Goal: Task Accomplishment & Management: Use online tool/utility

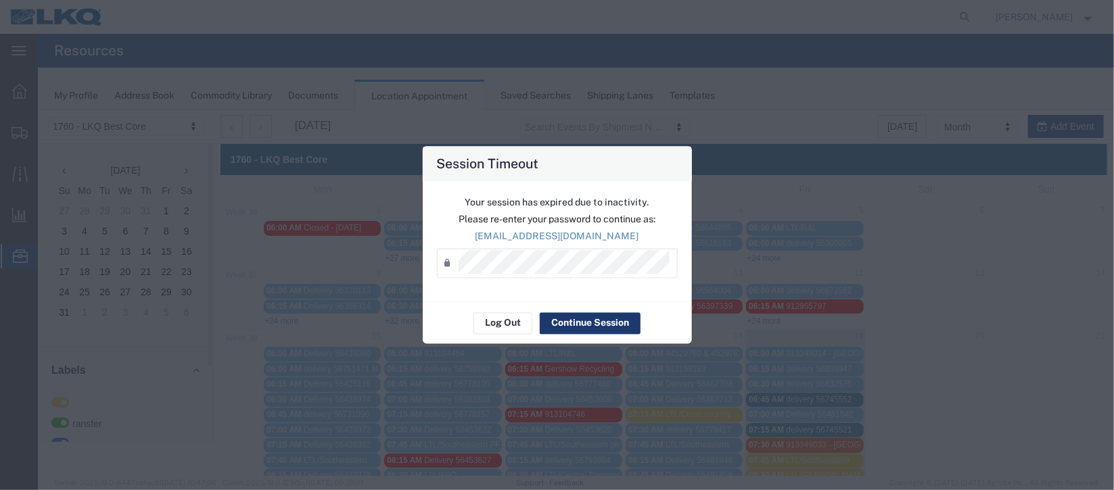
scroll to position [202, 0]
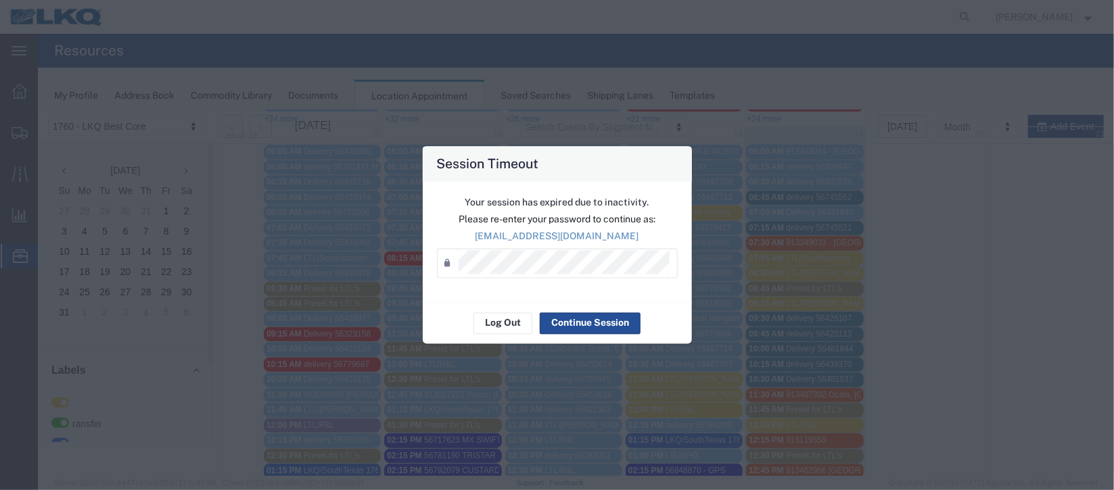
click at [604, 335] on div "Log Out Continue Session" at bounding box center [557, 323] width 269 height 43
click at [602, 325] on button "Continue Session" at bounding box center [590, 323] width 101 height 22
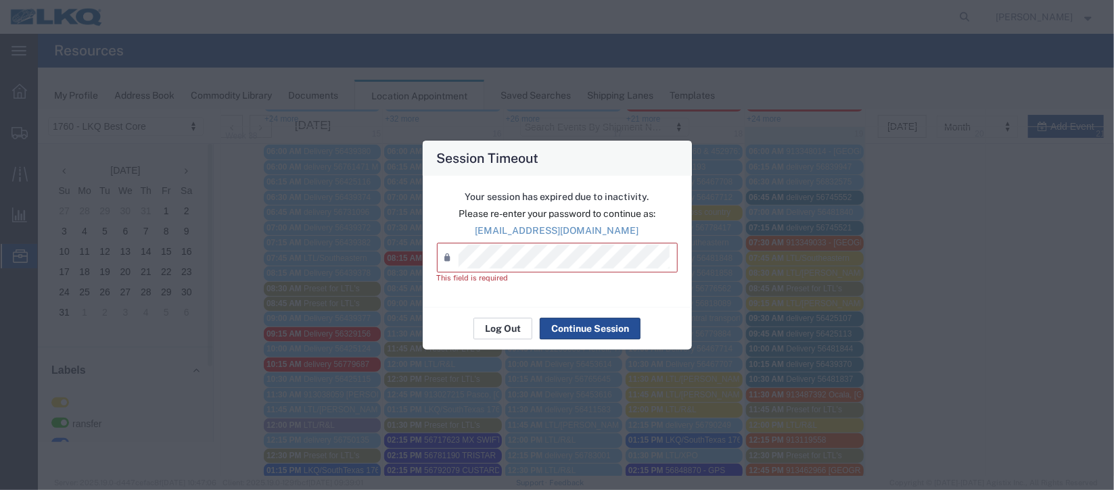
click at [519, 323] on button "Log Out" at bounding box center [502, 329] width 59 height 22
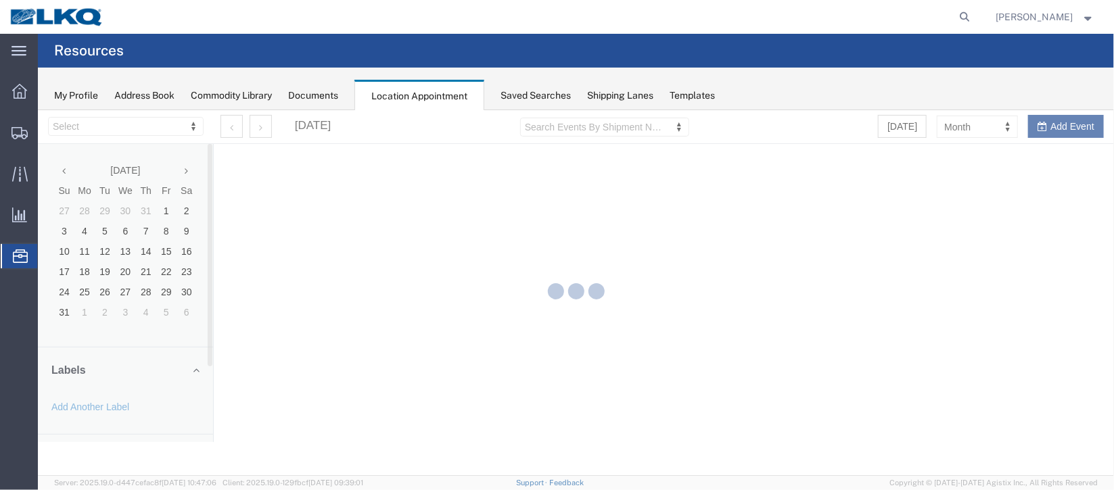
select select "27634"
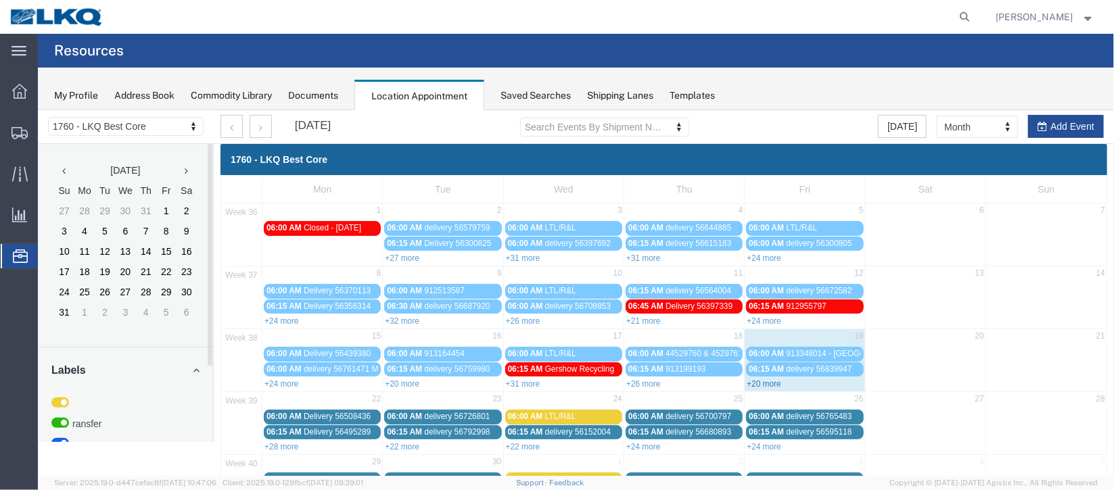
click at [749, 381] on link "+20 more" at bounding box center [763, 383] width 34 height 9
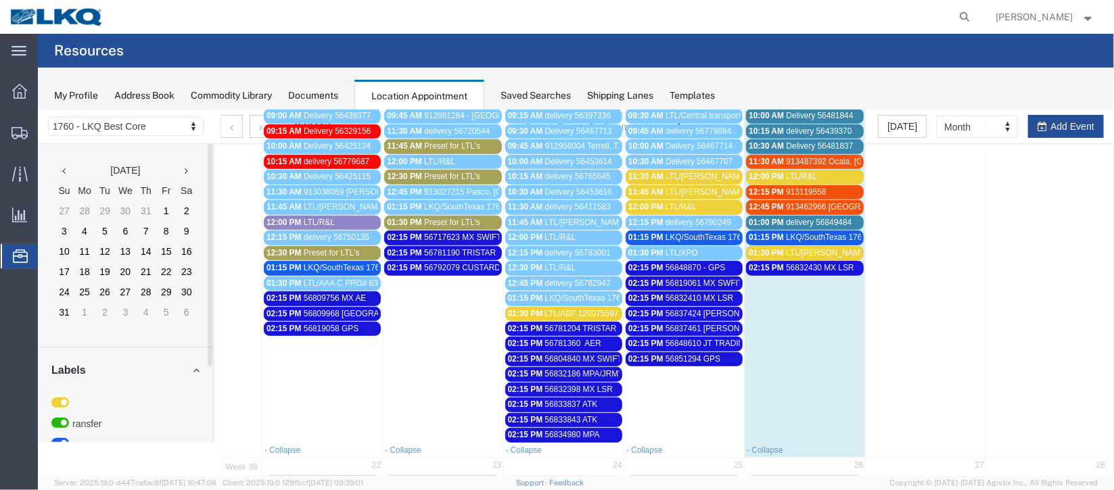
scroll to position [579, 0]
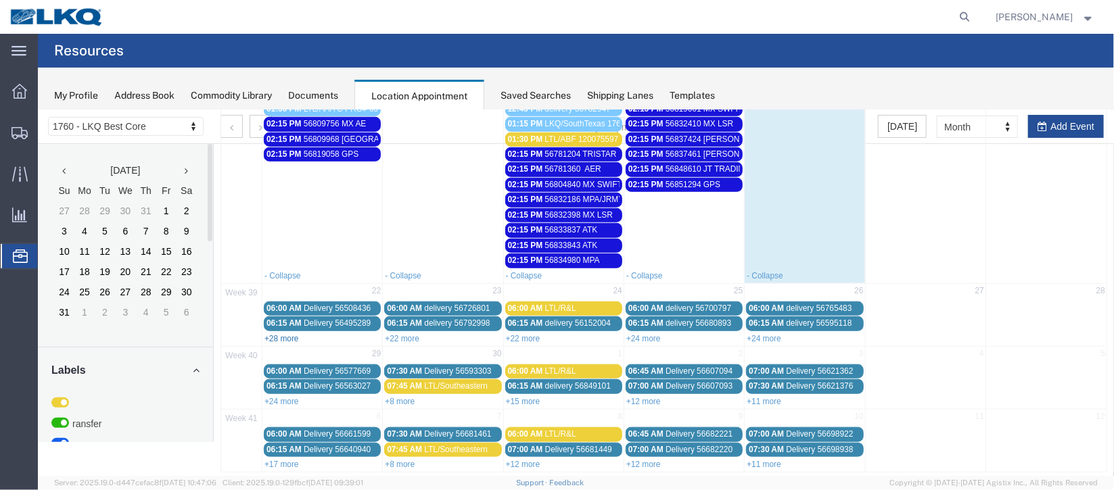
click at [283, 333] on link "+28 more" at bounding box center [281, 337] width 34 height 9
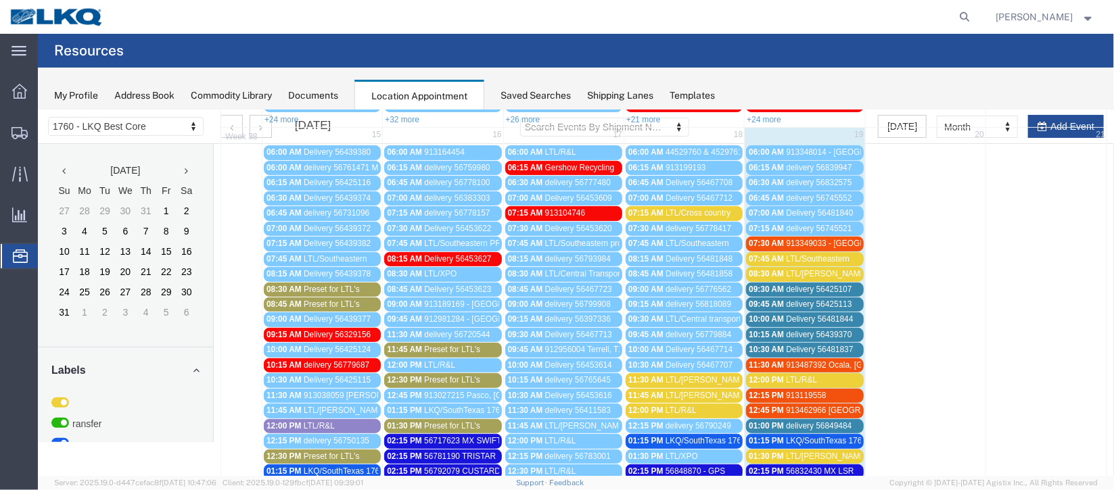
scroll to position [174, 0]
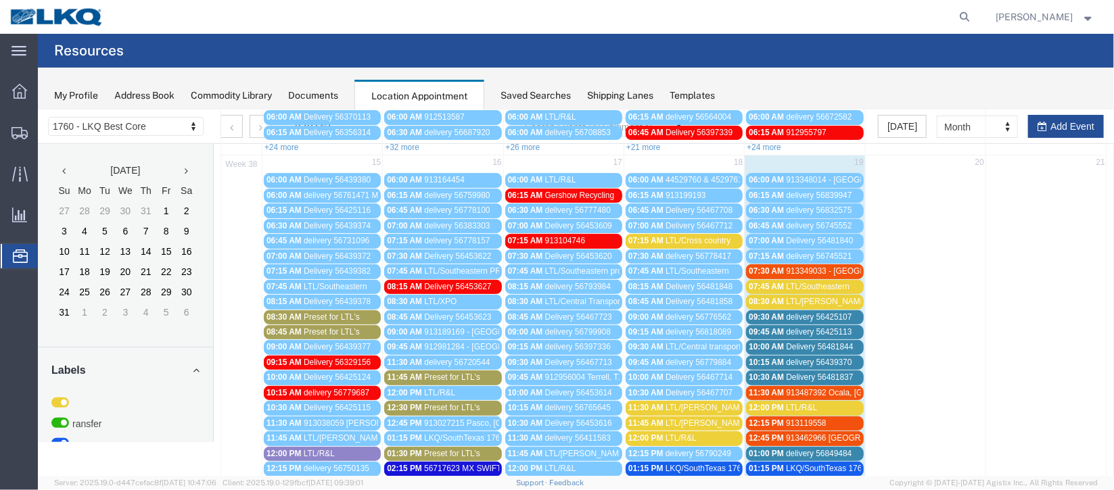
click at [838, 314] on span "delivery 56425107" at bounding box center [818, 316] width 66 height 9
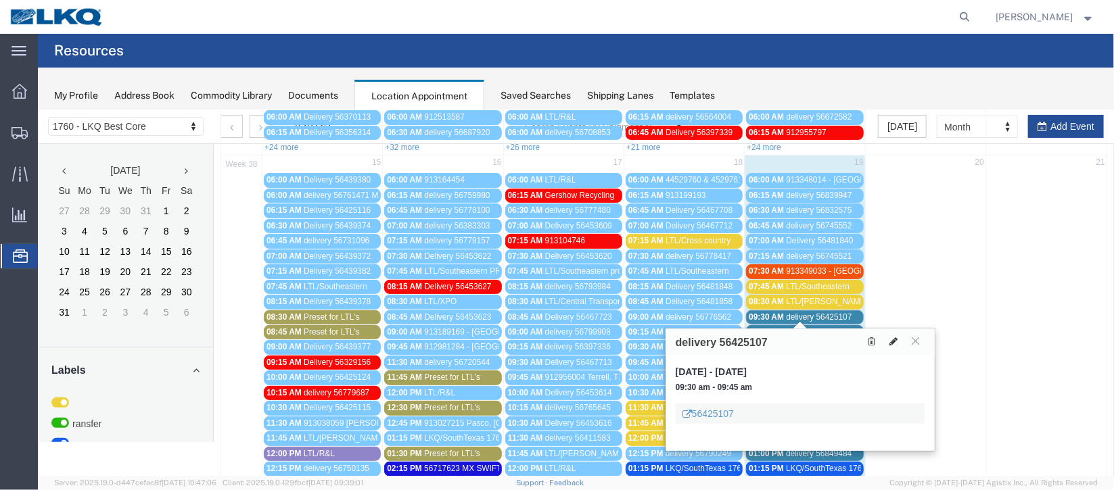
click at [893, 342] on icon at bounding box center [892, 340] width 8 height 9
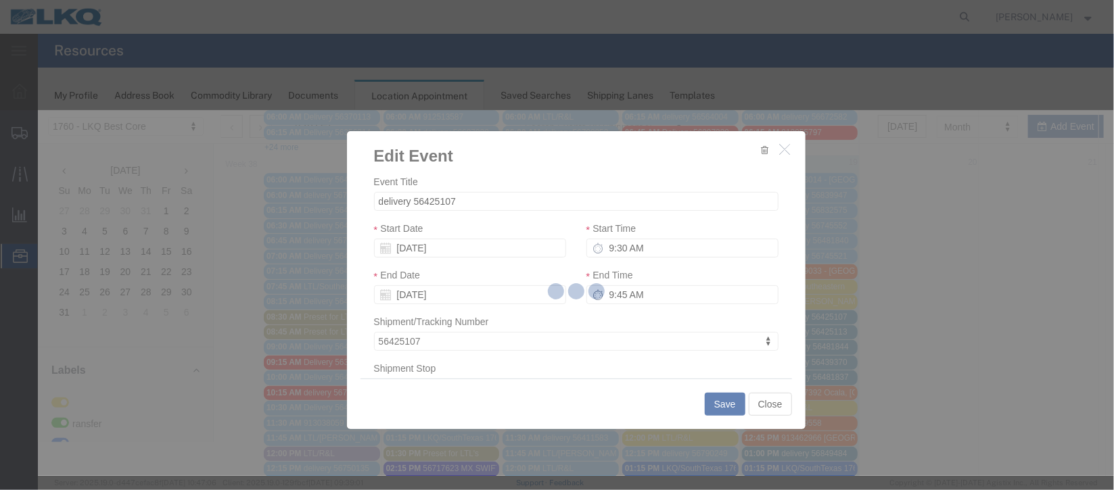
select select
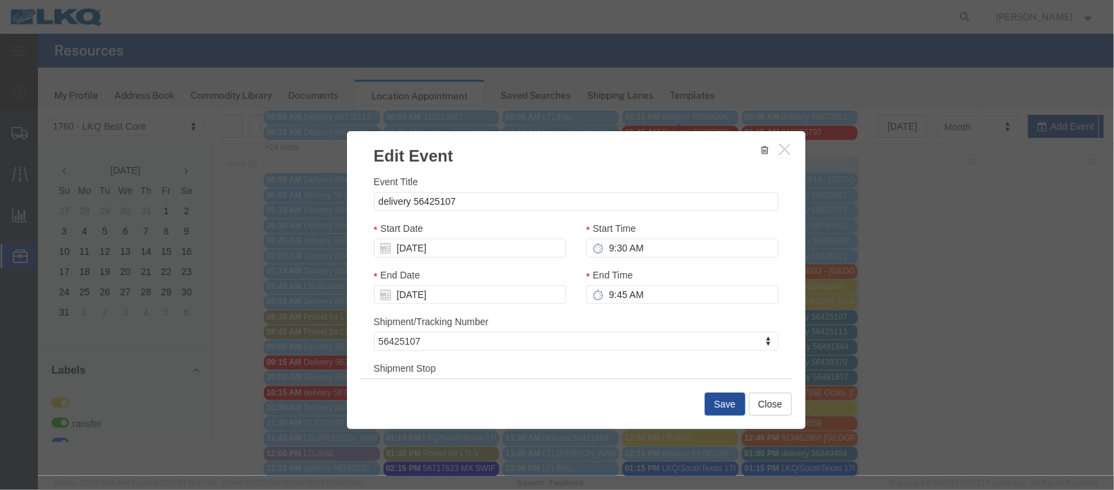
scroll to position [172, 0]
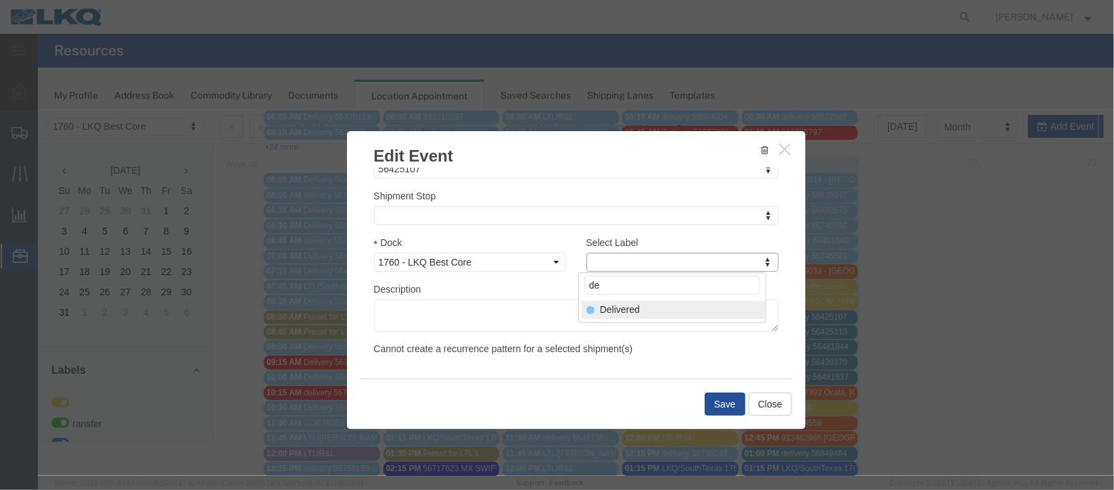
type input "de"
select select "40"
click at [713, 401] on button "Save" at bounding box center [724, 403] width 41 height 23
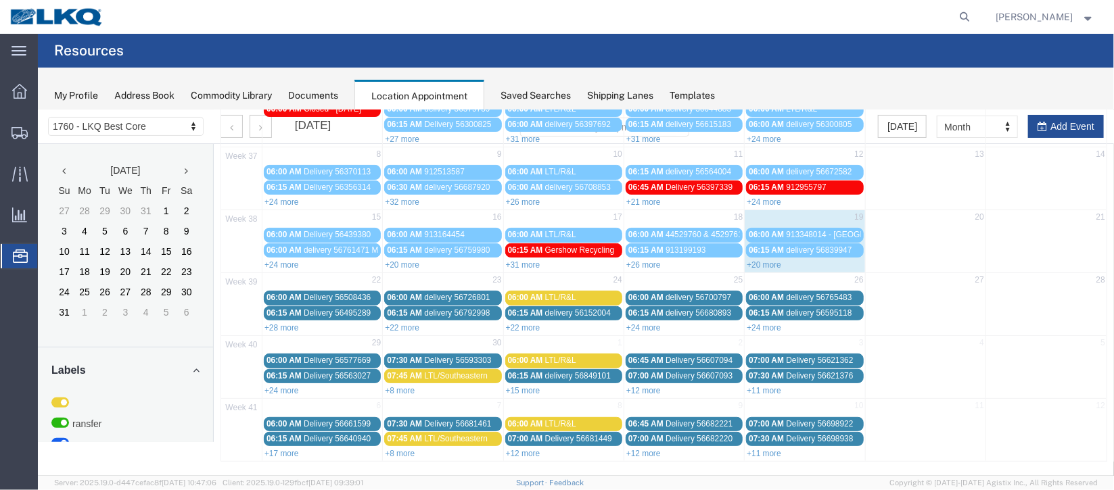
scroll to position [0, 0]
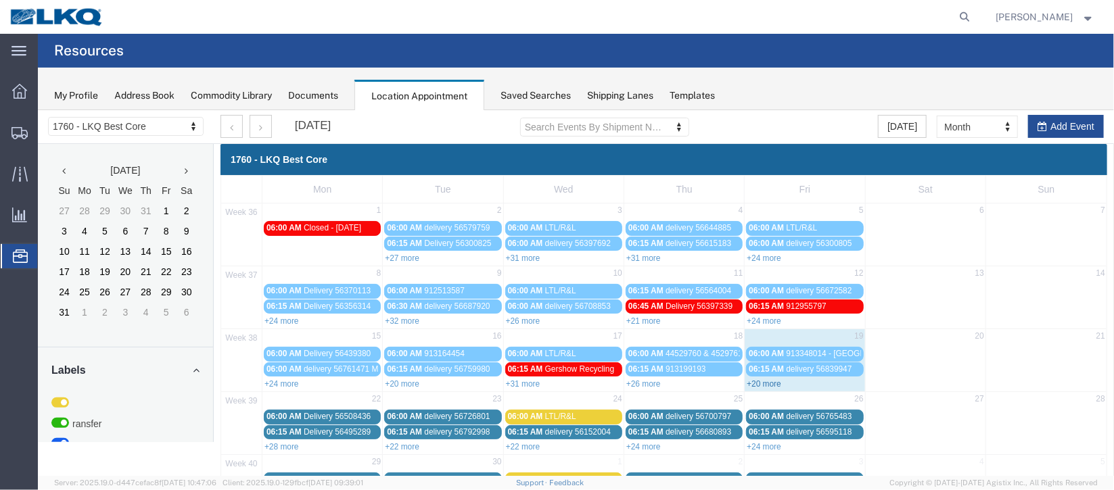
click at [762, 379] on link "+20 more" at bounding box center [763, 383] width 34 height 9
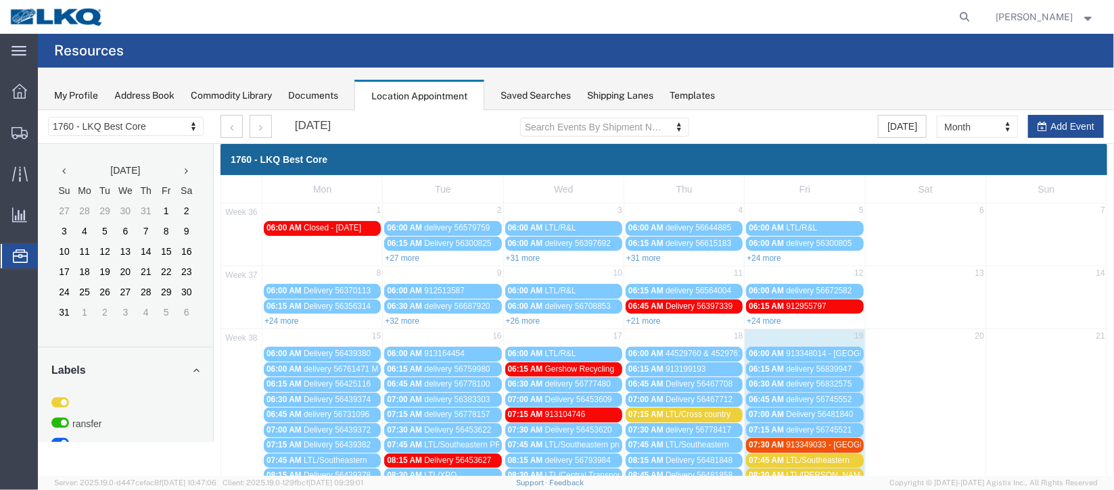
scroll to position [202, 0]
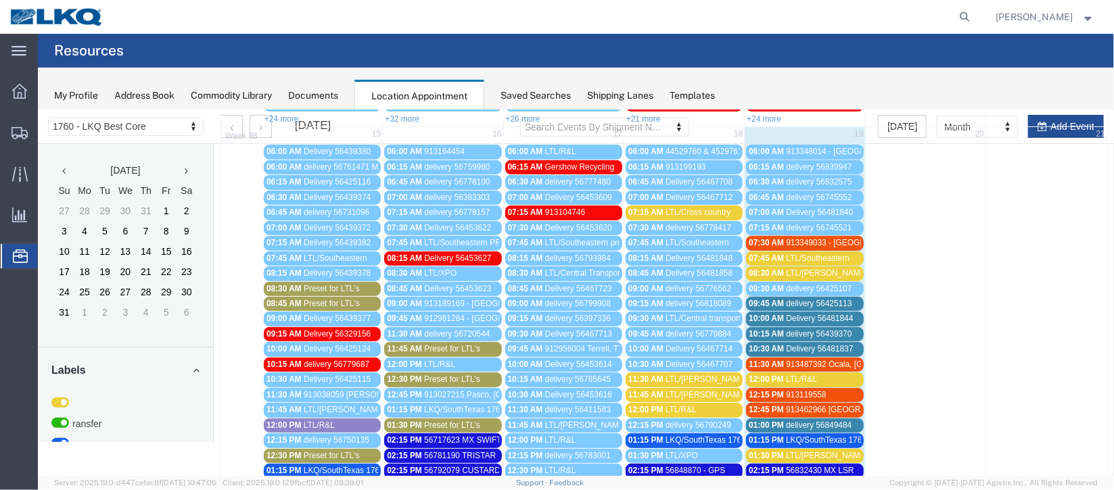
click at [805, 298] on span "delivery 56425113" at bounding box center [818, 302] width 66 height 9
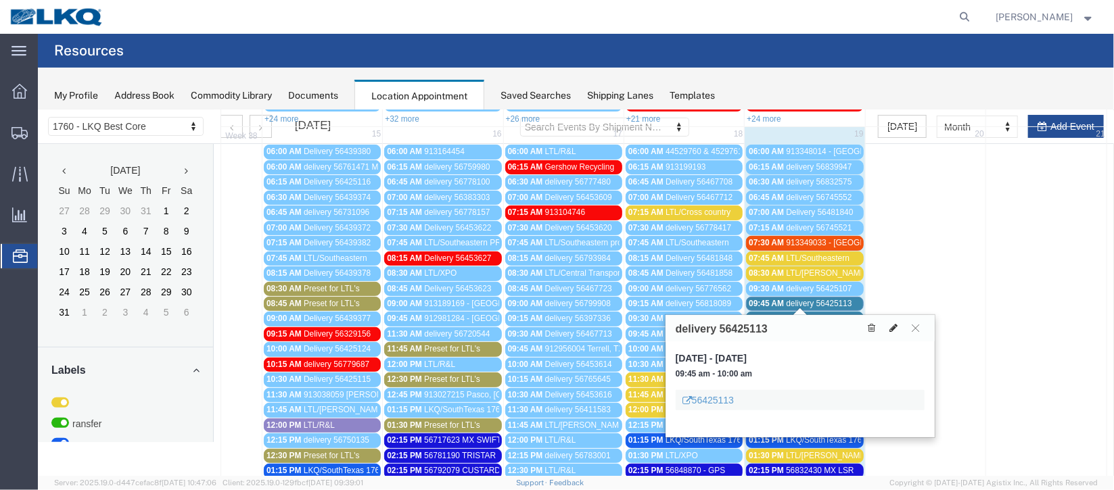
click at [892, 325] on icon at bounding box center [892, 327] width 8 height 9
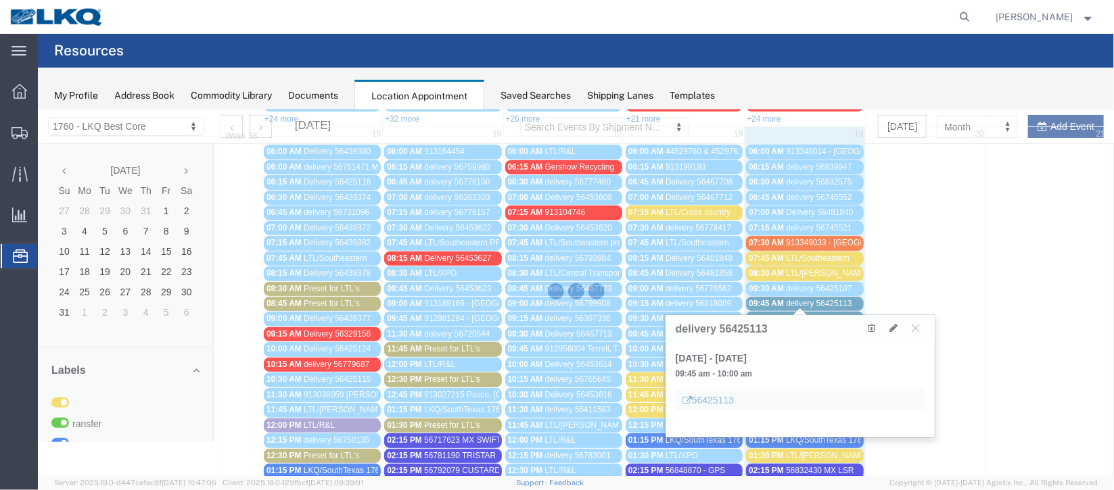
select select "100"
select select "1"
select select
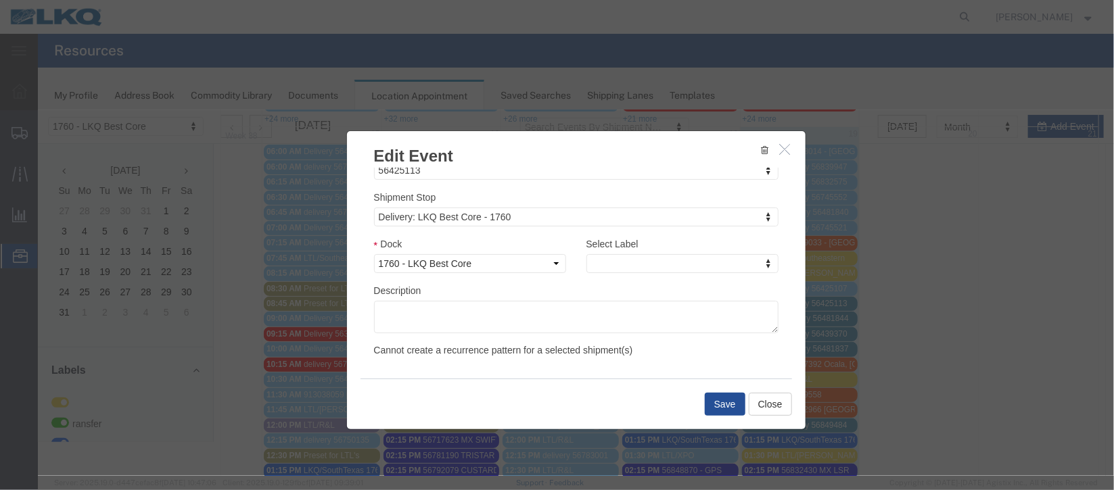
scroll to position [172, 0]
type input "de"
select select "40"
click at [754, 414] on button "Close" at bounding box center [769, 403] width 43 height 23
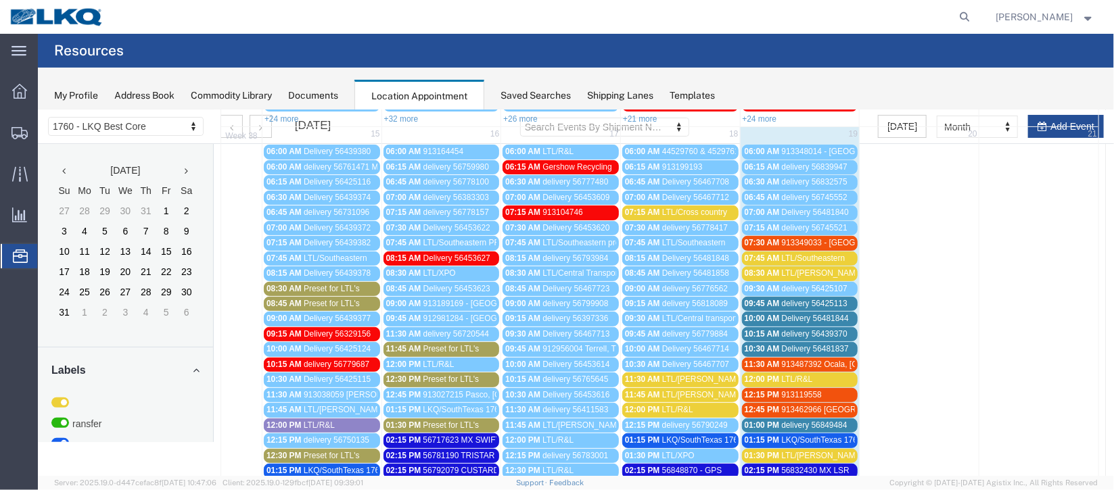
scroll to position [166, 0]
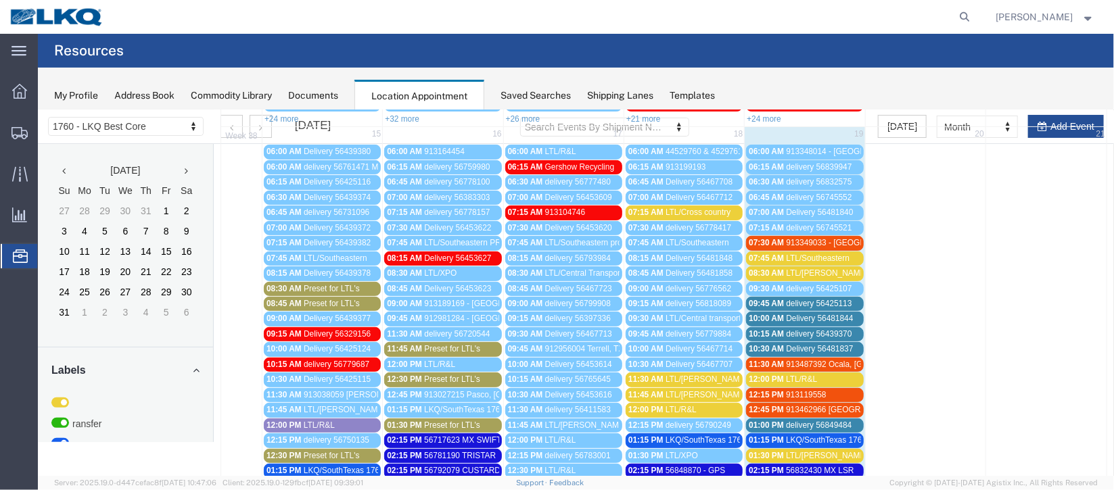
click at [803, 298] on span "delivery 56425113" at bounding box center [818, 302] width 66 height 9
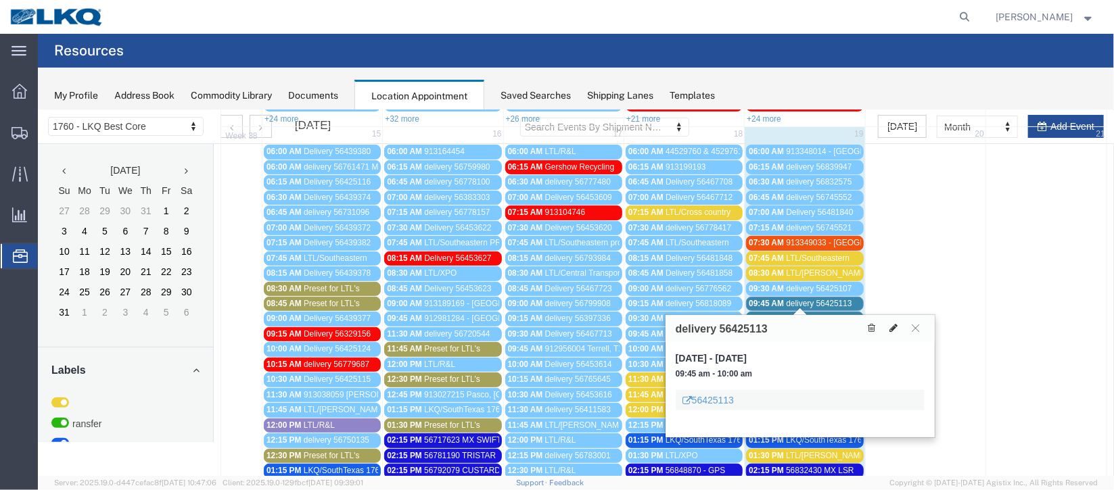
click at [895, 327] on icon at bounding box center [892, 327] width 8 height 9
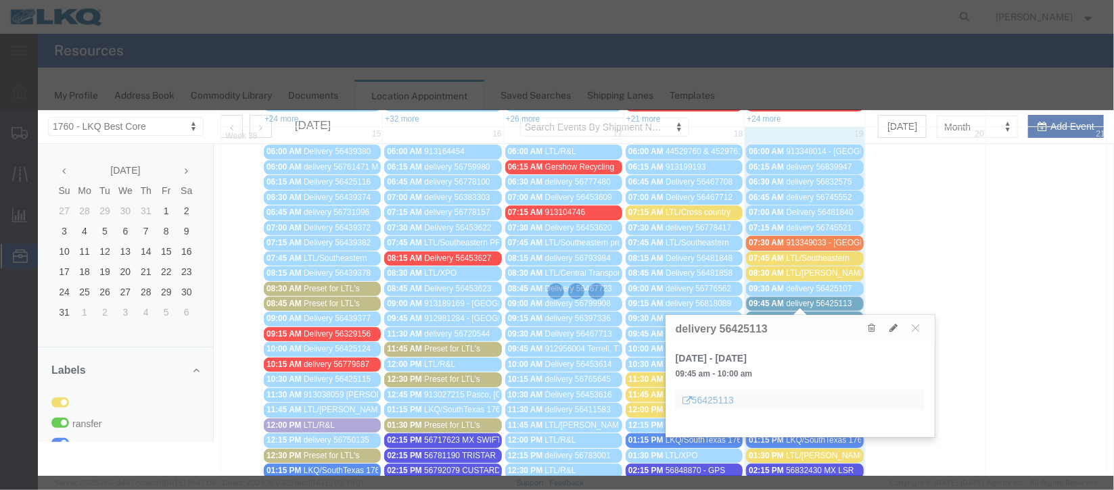
select select "100"
select select "1"
select select
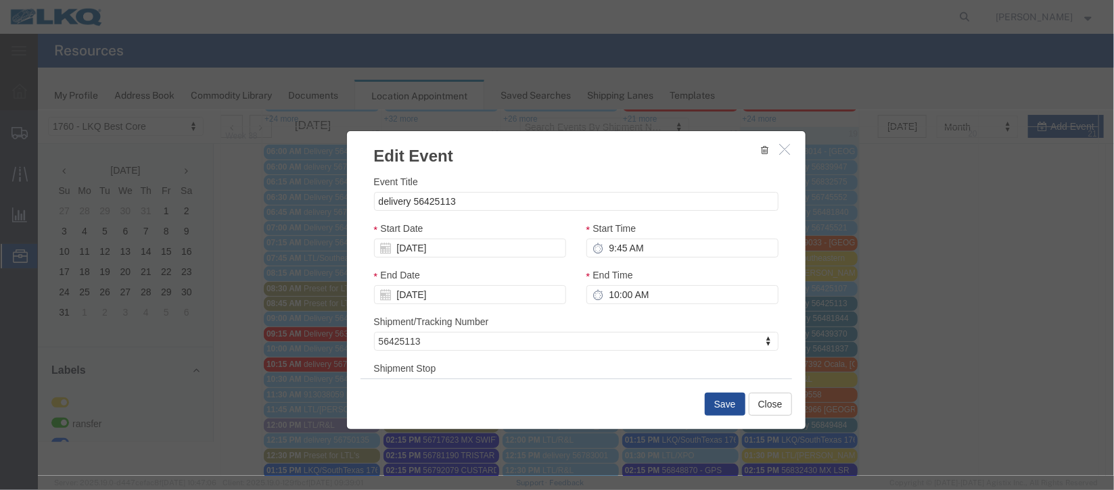
scroll to position [172, 0]
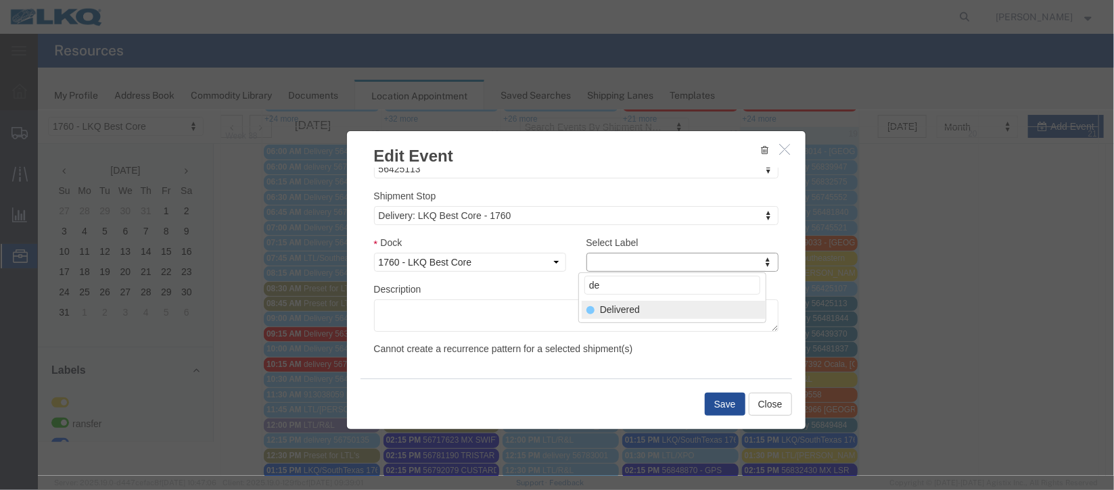
type input "de"
select select "40"
click at [730, 406] on button "Save" at bounding box center [724, 403] width 41 height 23
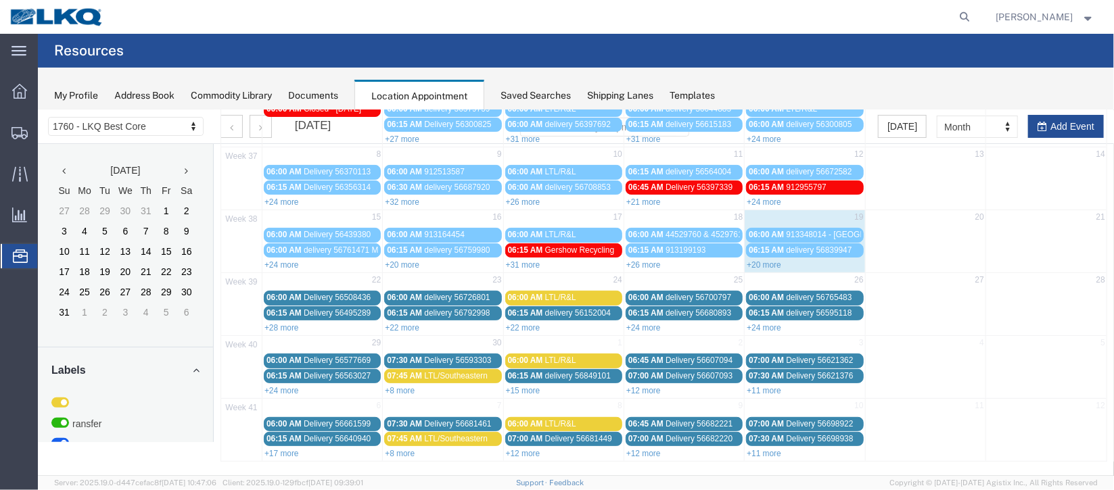
scroll to position [0, 0]
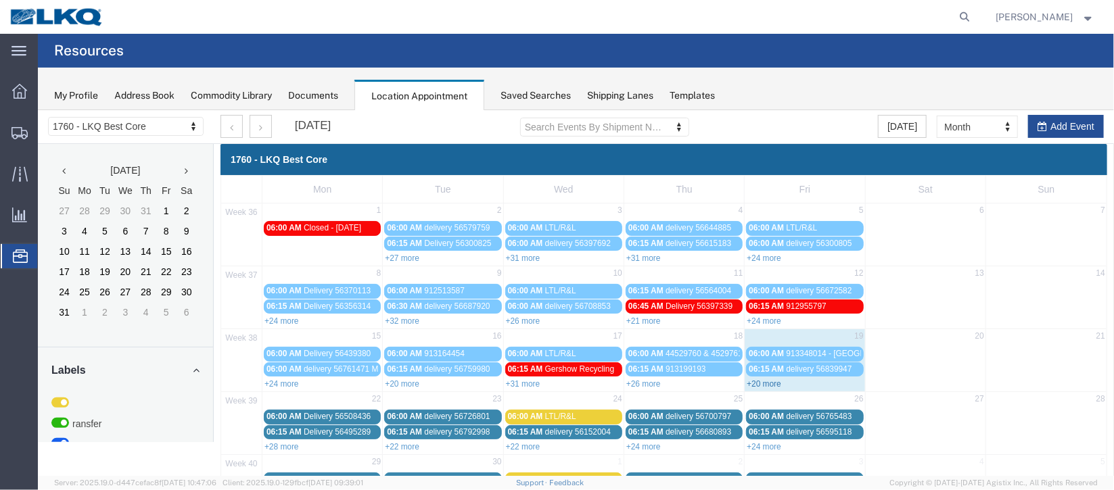
click at [763, 382] on link "+20 more" at bounding box center [763, 383] width 34 height 9
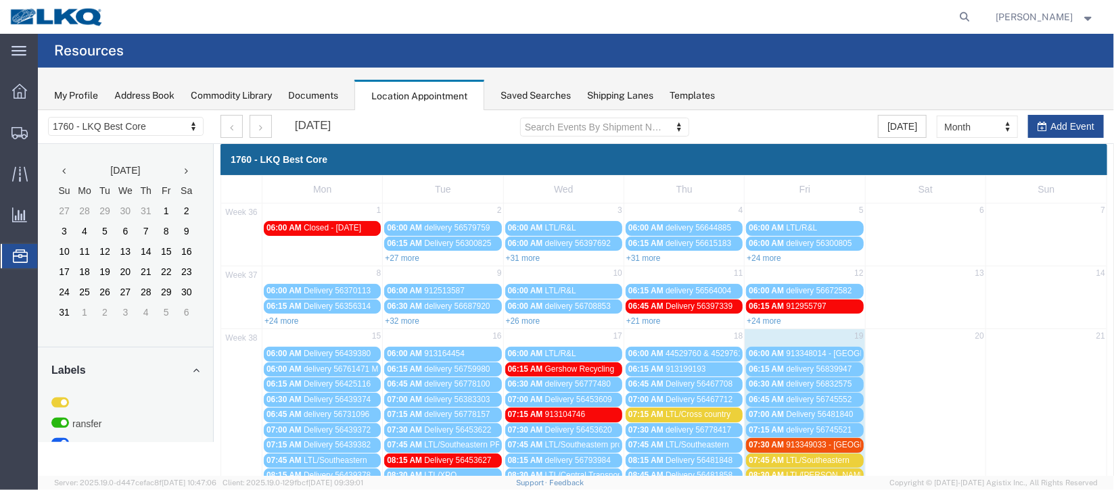
scroll to position [202, 0]
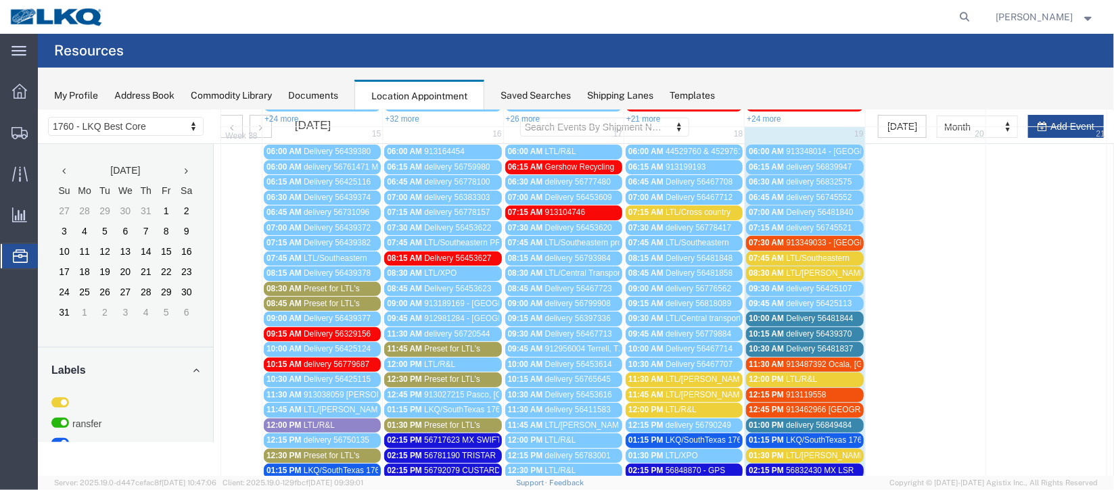
click at [827, 331] on span "delivery 56439370" at bounding box center [818, 333] width 66 height 9
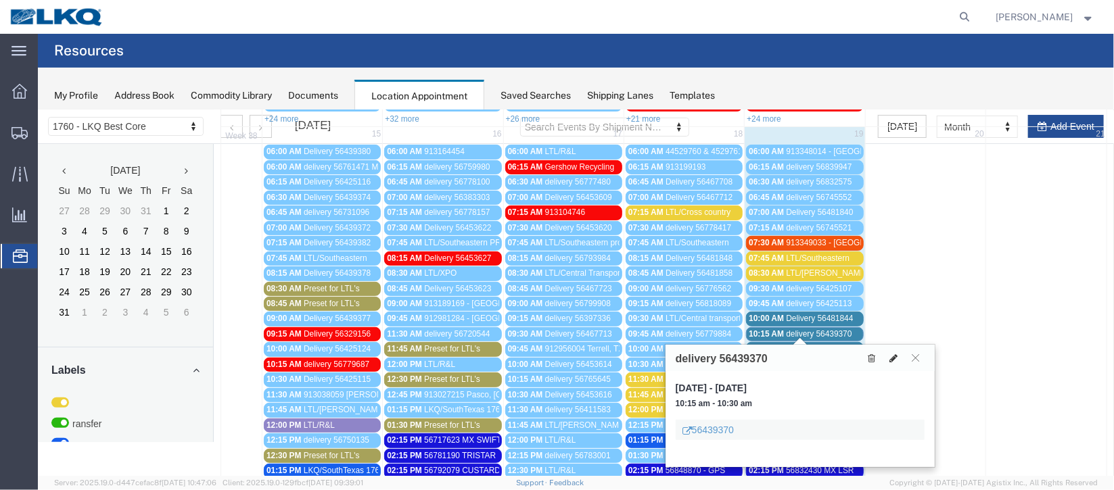
click at [887, 360] on button at bounding box center [892, 357] width 19 height 14
select select "100"
select select "1"
select select
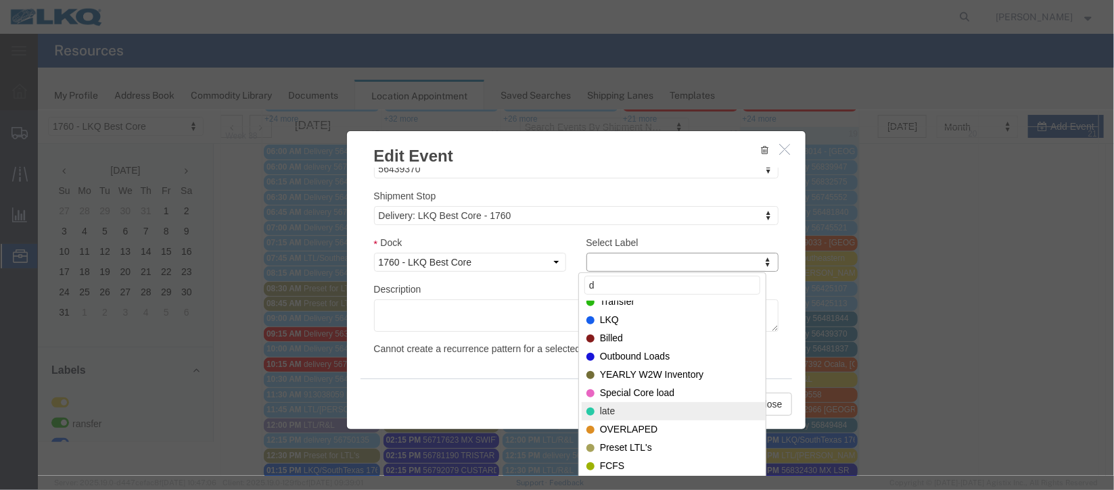
scroll to position [0, 0]
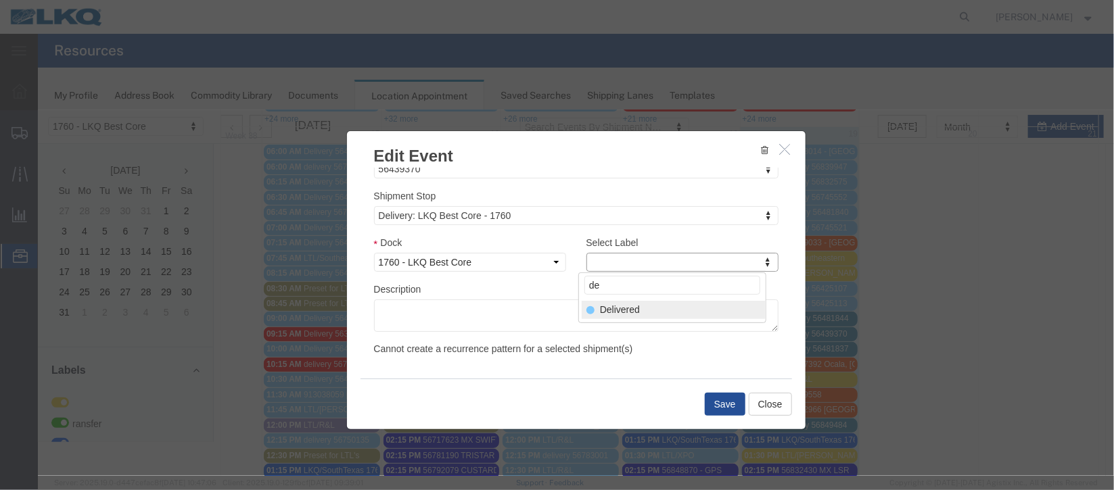
type input "de"
select select "40"
click at [705, 396] on button "Save" at bounding box center [724, 403] width 41 height 23
